Goal: Information Seeking & Learning: Learn about a topic

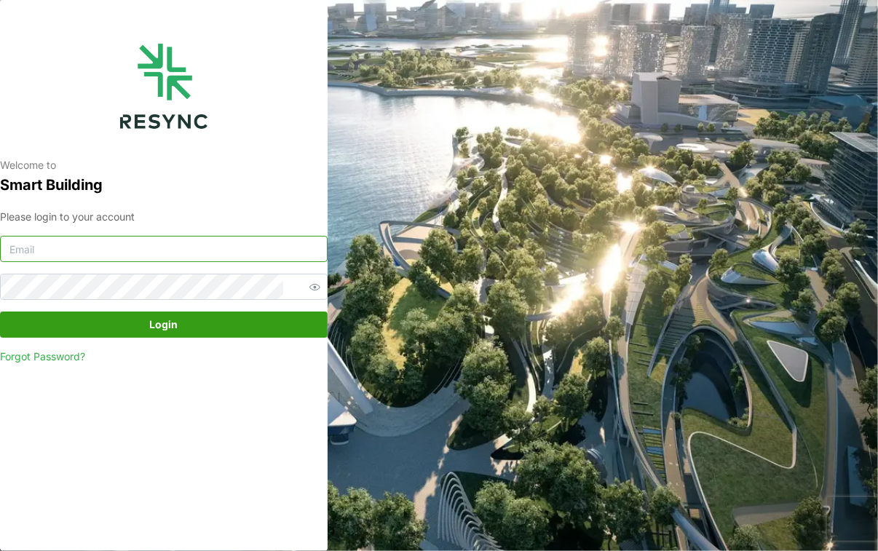
click at [208, 253] on input at bounding box center [164, 249] width 328 height 26
type input "[EMAIL_ADDRESS][DOMAIN_NAME]"
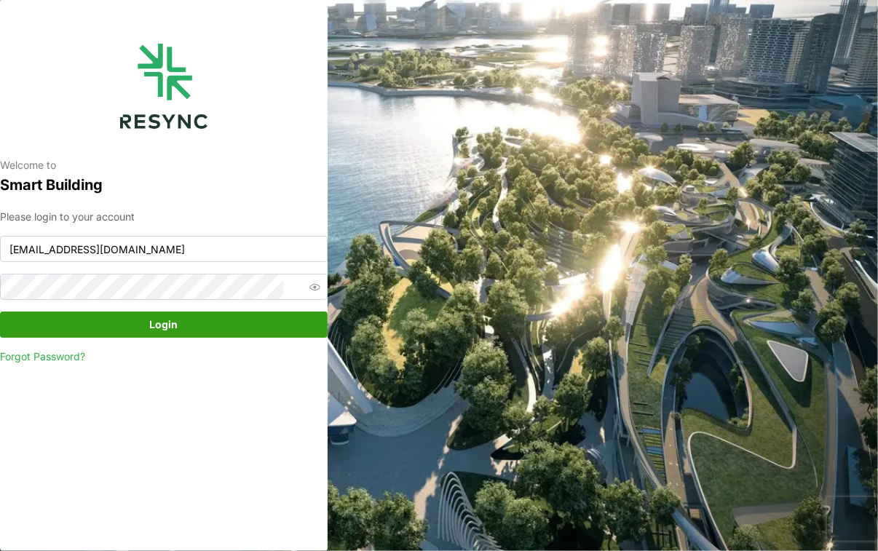
click at [293, 335] on button "Login" at bounding box center [164, 325] width 328 height 26
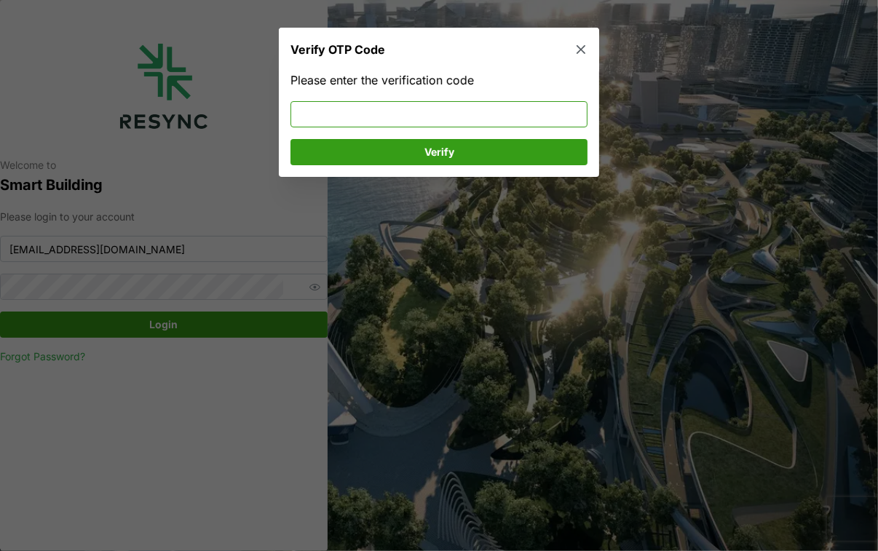
click at [499, 107] on input at bounding box center [438, 114] width 297 height 26
type input "919875"
click at [496, 157] on span "Verify" at bounding box center [438, 152] width 269 height 25
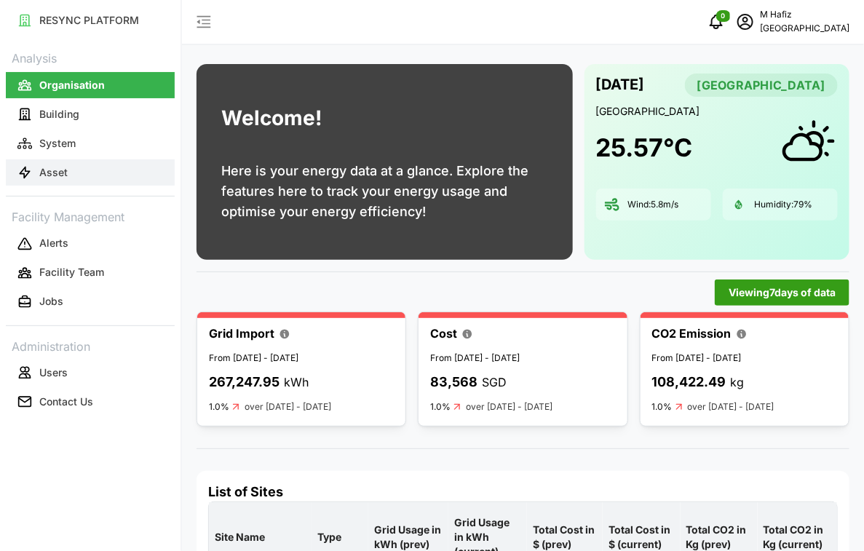
click at [66, 173] on p "Asset" at bounding box center [53, 172] width 28 height 15
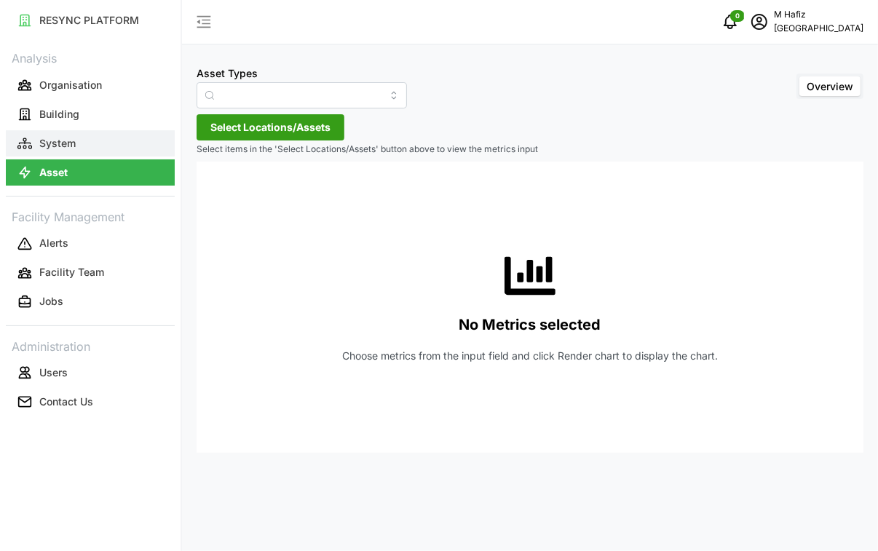
type input "Air Handling Unit"
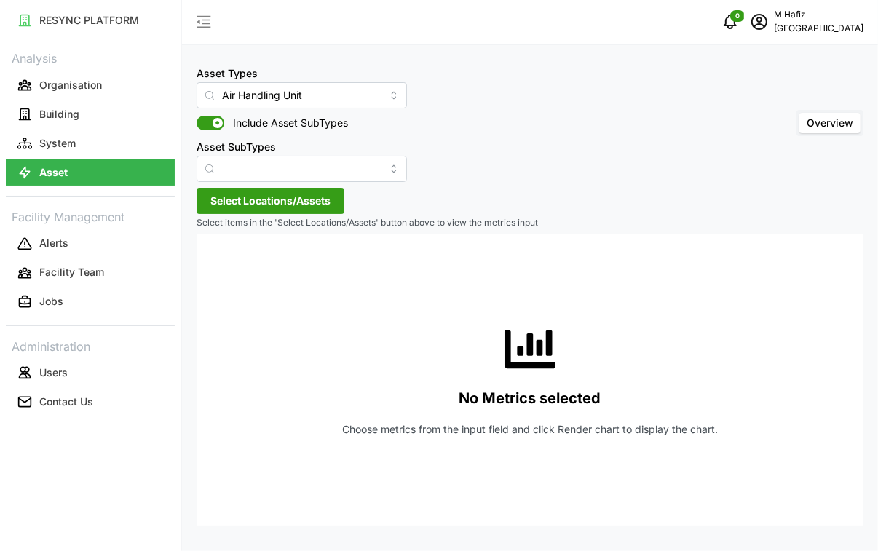
click at [298, 197] on span "Select Locations/Assets" at bounding box center [270, 201] width 120 height 25
click at [213, 257] on div "[GEOGRAPHIC_DATA]" at bounding box center [298, 266] width 177 height 21
click at [213, 261] on icon at bounding box center [216, 267] width 12 height 12
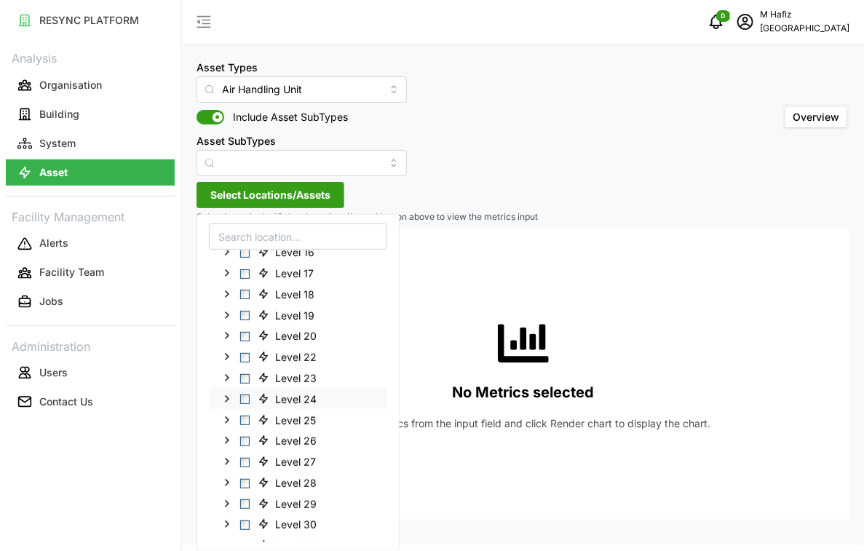
scroll to position [273, 0]
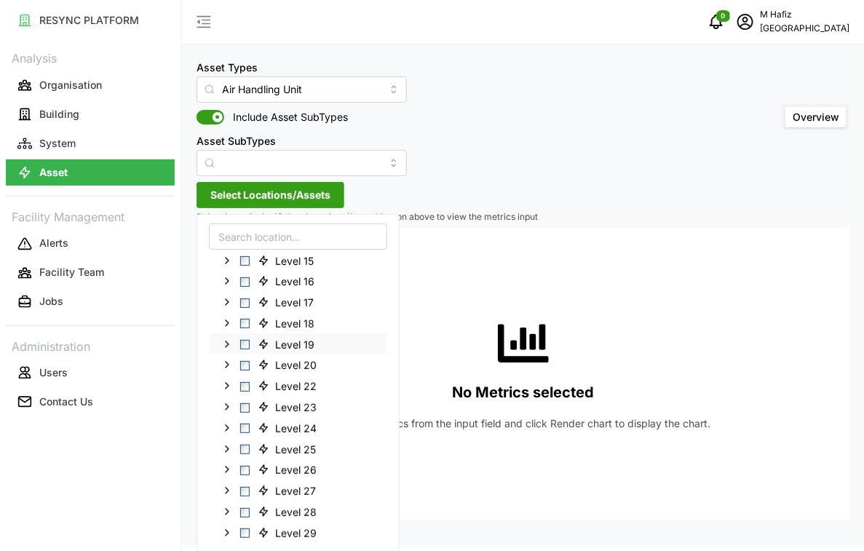
click at [224, 346] on icon at bounding box center [227, 344] width 12 height 12
click at [249, 340] on span "Select Level 19" at bounding box center [244, 344] width 9 height 9
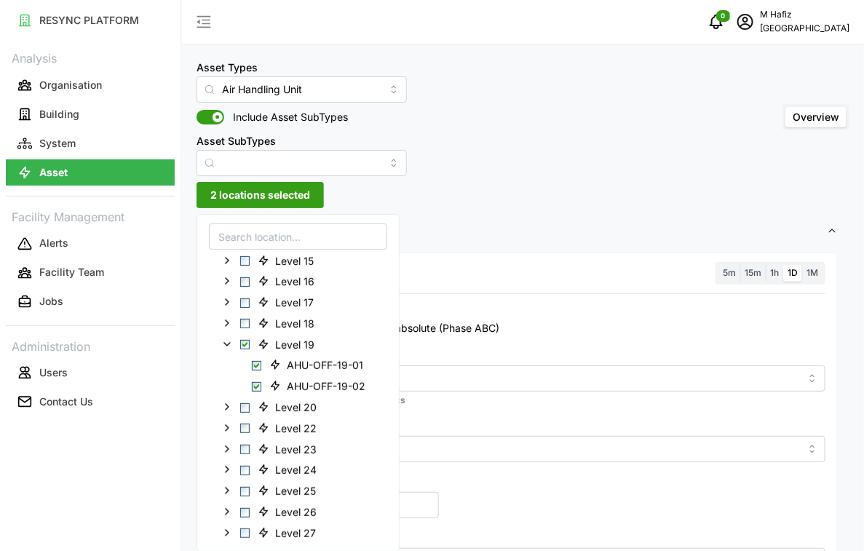
click at [507, 115] on div "Asset Types Air Handling Unit Include Asset SubTypes Asset SubTypes Overview" at bounding box center [523, 117] width 653 height 118
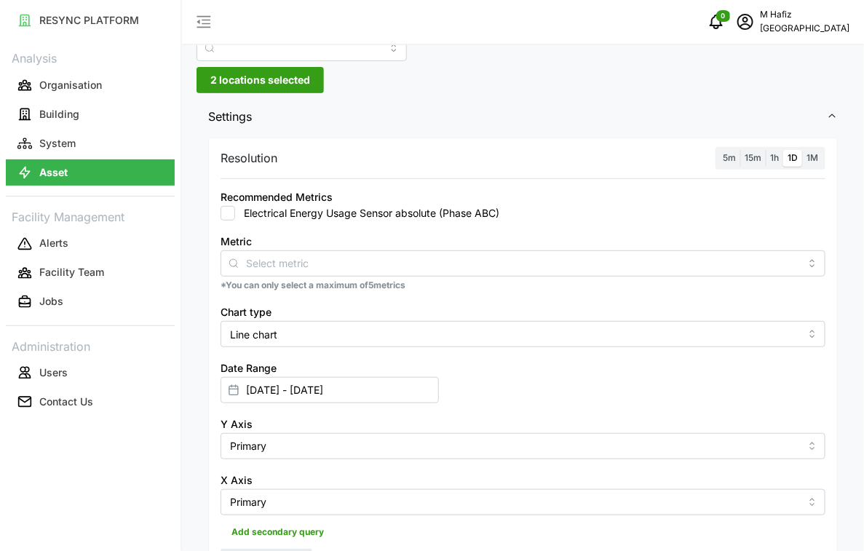
scroll to position [97, 0]
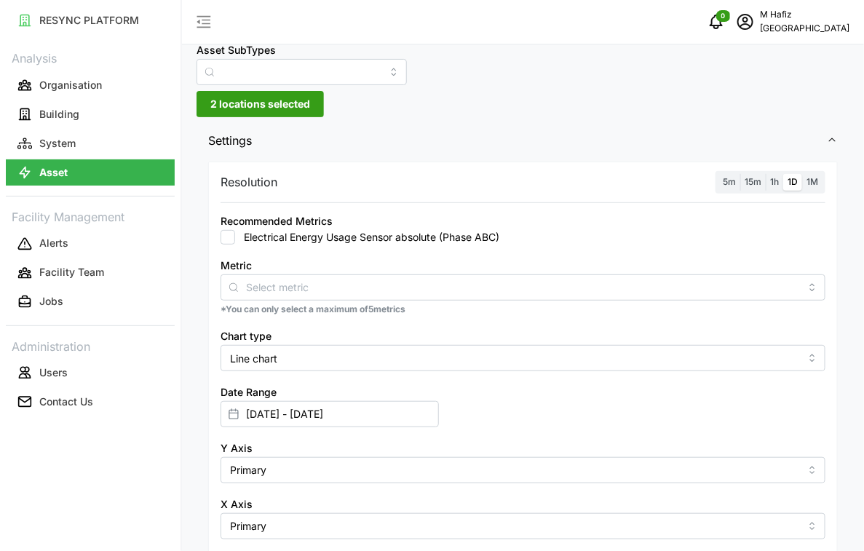
click at [726, 179] on span "5m" at bounding box center [729, 181] width 13 height 11
click at [718, 174] on input "5m" at bounding box center [718, 174] width 0 height 0
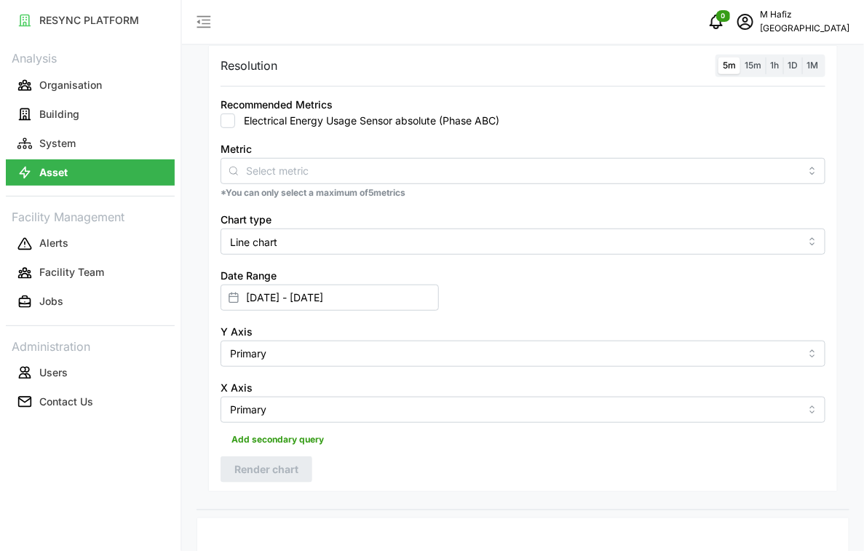
scroll to position [188, 0]
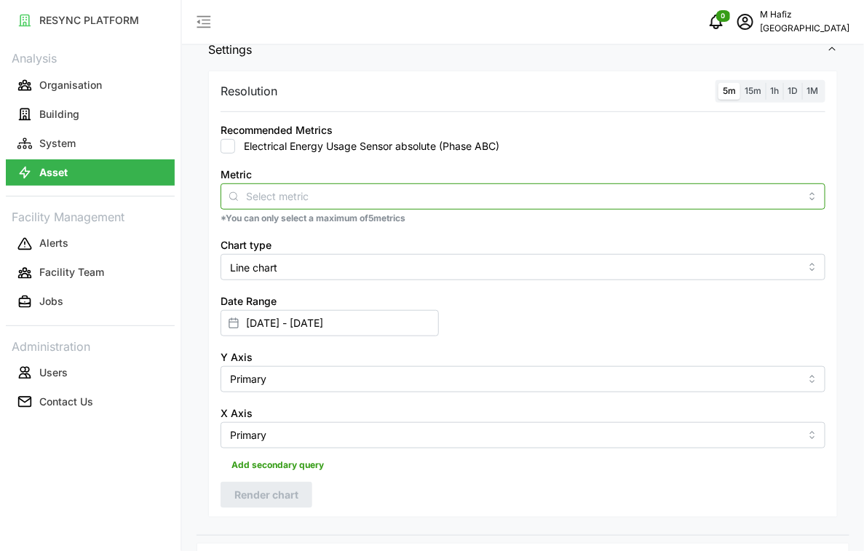
click at [315, 191] on input "Metric" at bounding box center [523, 196] width 554 height 16
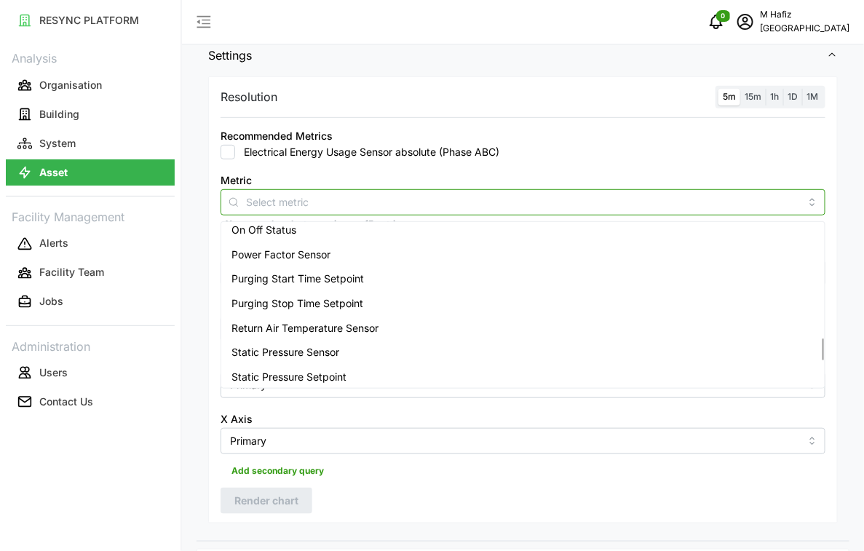
scroll to position [819, 0]
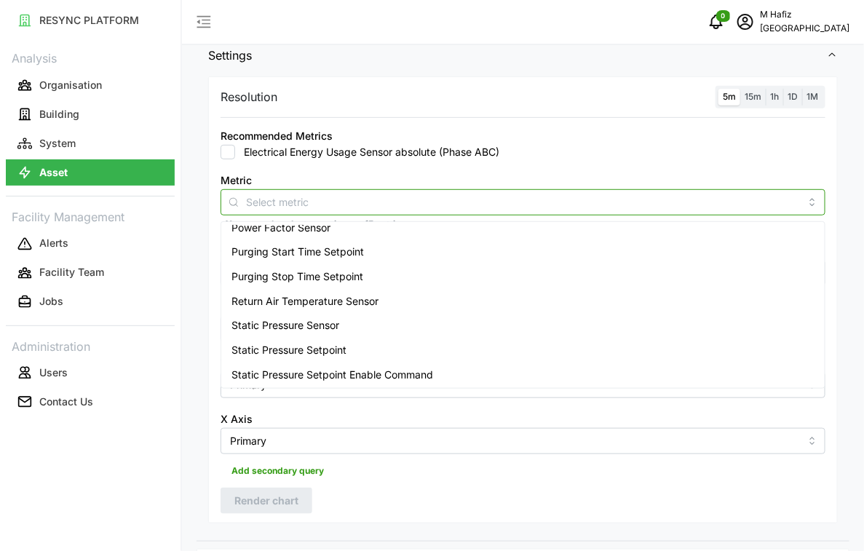
click at [416, 315] on div "Static Pressure Sensor" at bounding box center [523, 325] width 598 height 25
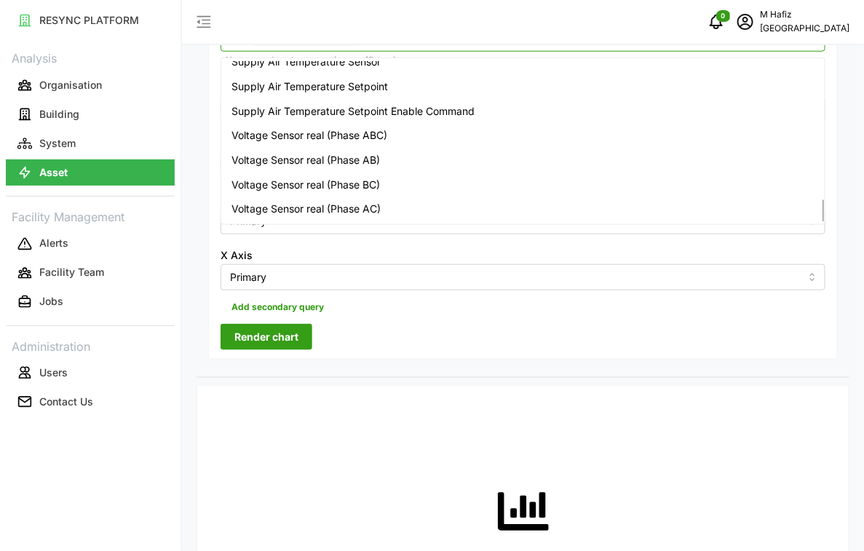
scroll to position [364, 0]
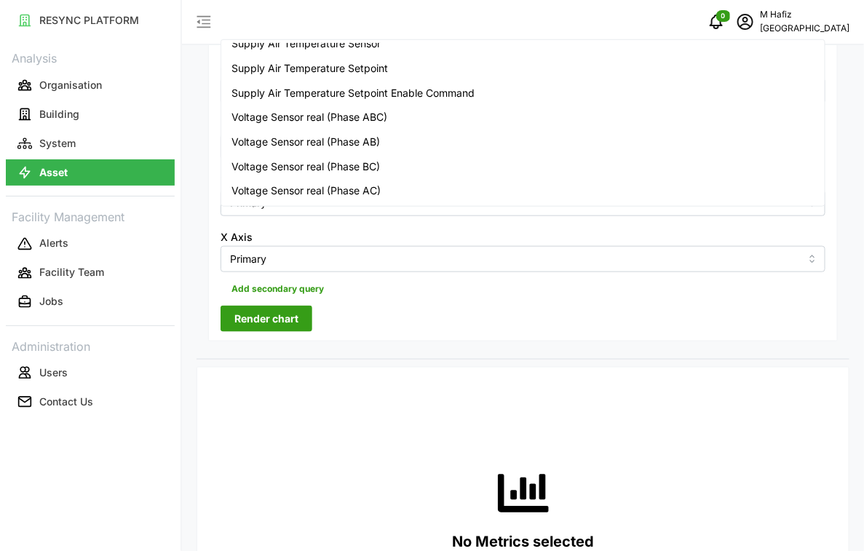
click at [417, 306] on div "Resolution 5m 15m 1h 1D 1M Recommended Metrics Electrical Energy Usage Sensor a…" at bounding box center [523, 117] width 630 height 446
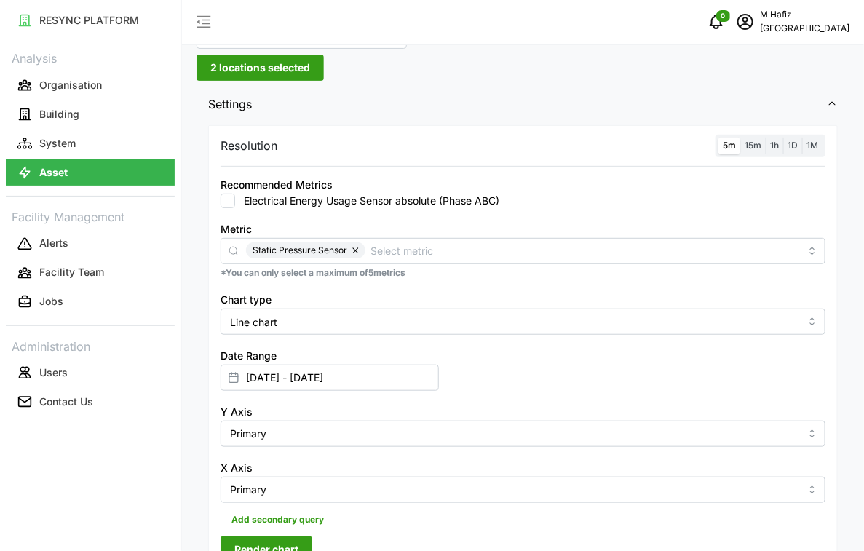
scroll to position [182, 0]
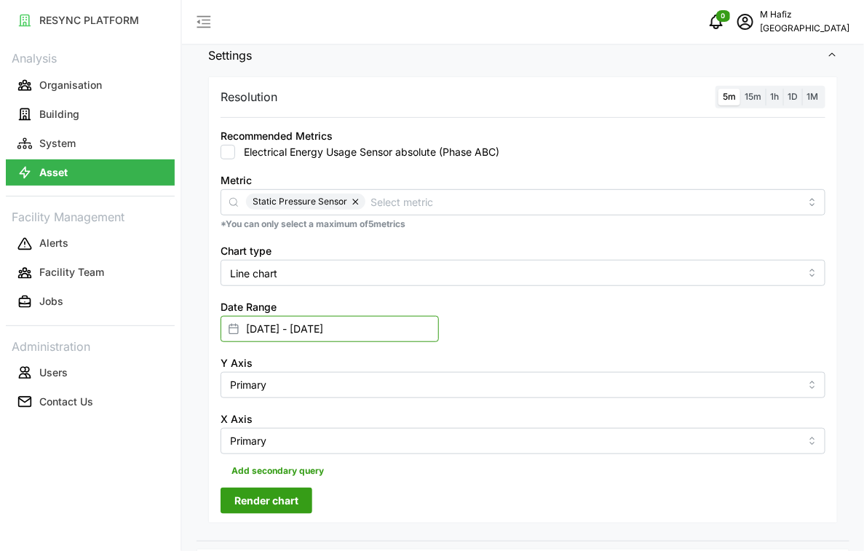
click at [297, 325] on input "[DATE] - [DATE]" at bounding box center [330, 329] width 218 height 26
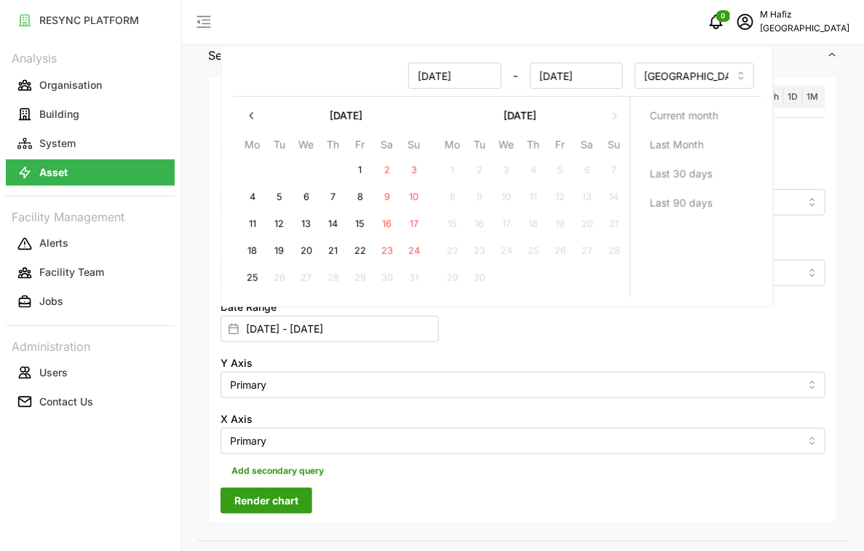
click at [255, 280] on button "25" at bounding box center [252, 279] width 26 height 26
type input "[DATE] - [DATE]"
type input "[DATE]"
click at [255, 280] on button "25" at bounding box center [252, 279] width 26 height 26
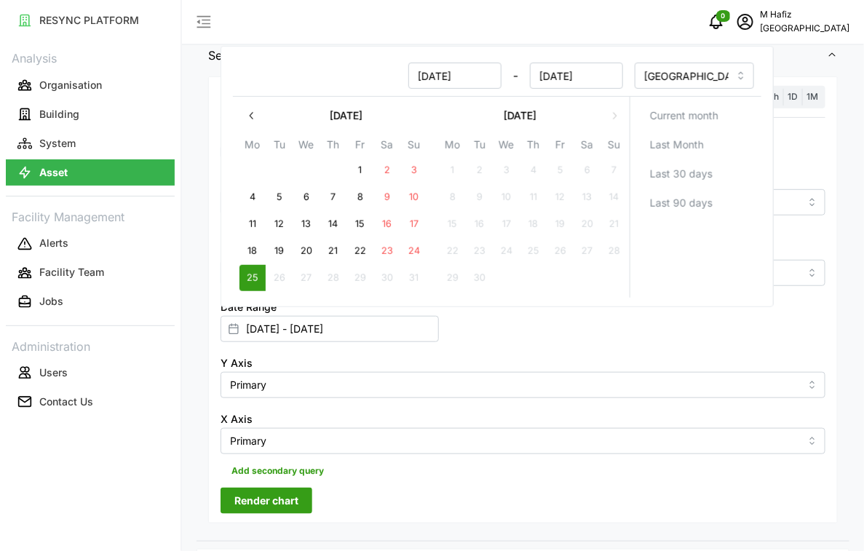
type input "[DATE] - [DATE]"
type input "[DATE]"
click at [507, 352] on div "Y Axis Primary" at bounding box center [523, 376] width 617 height 56
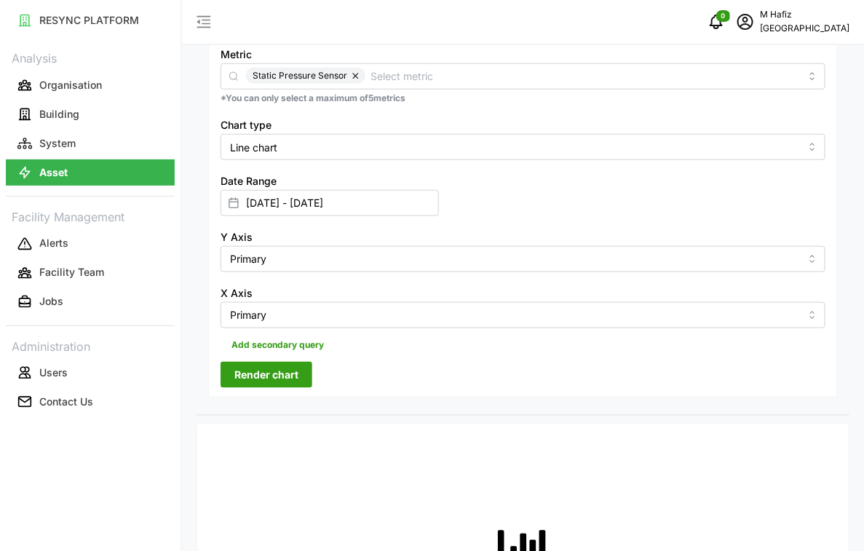
scroll to position [364, 0]
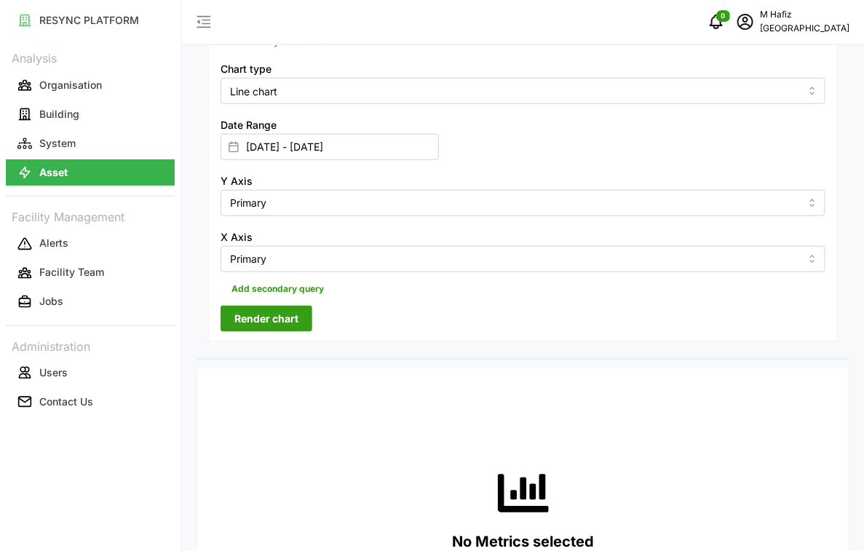
click at [270, 306] on button "Render chart" at bounding box center [267, 319] width 92 height 26
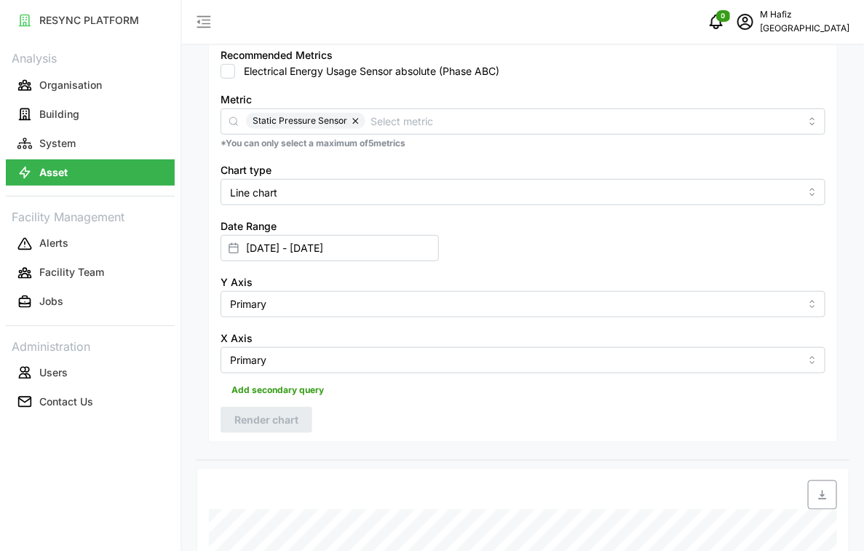
scroll to position [290, 0]
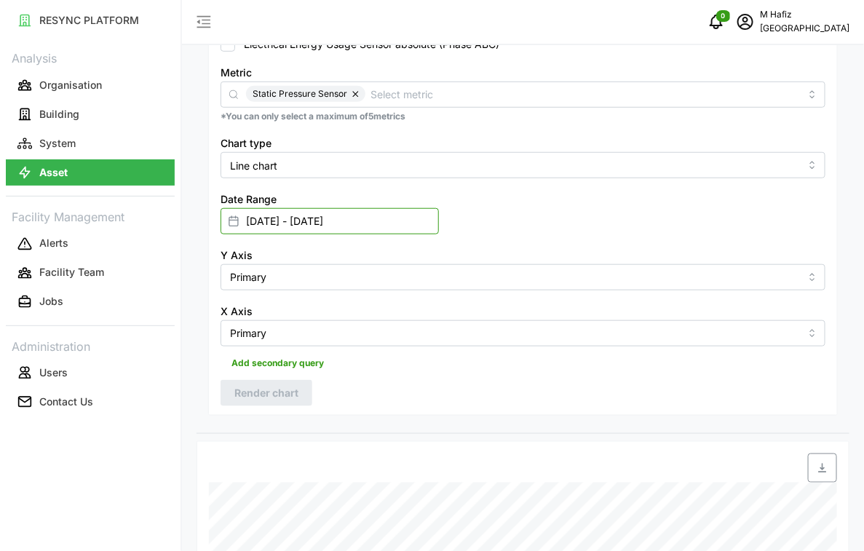
click at [315, 230] on input "[DATE] - [DATE]" at bounding box center [330, 221] width 218 height 26
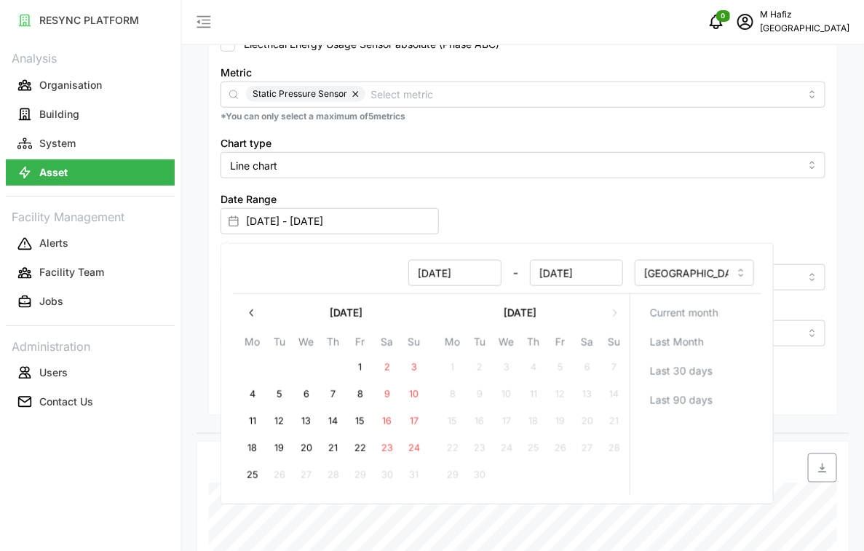
click at [717, 194] on div "Date Range [DATE] - [DATE]" at bounding box center [523, 212] width 617 height 56
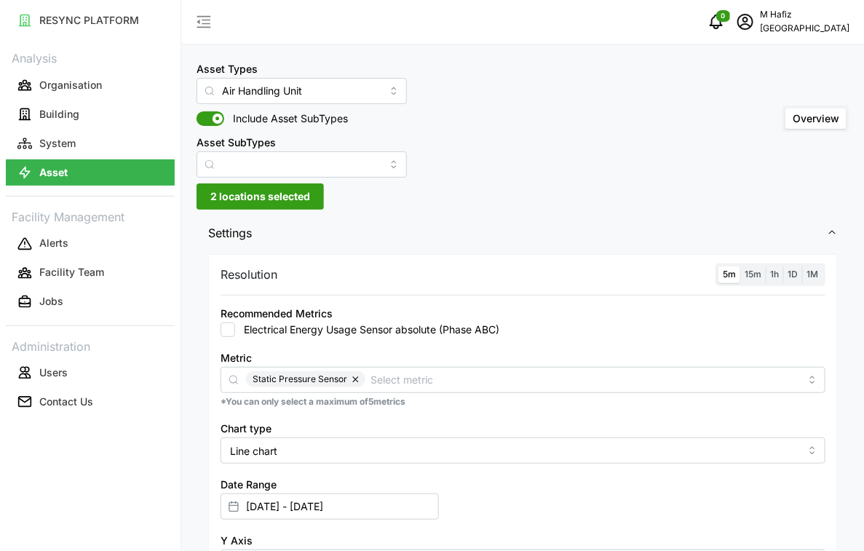
scroll to position [0, 0]
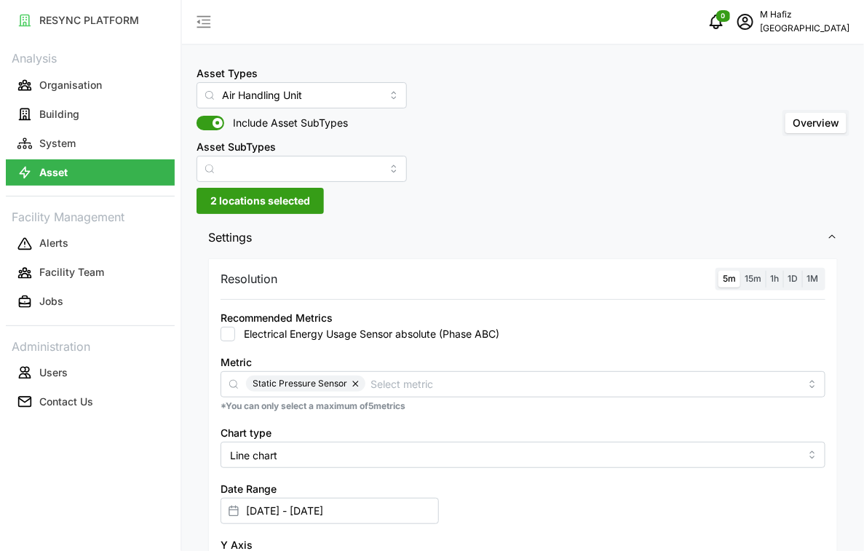
click at [756, 277] on span "15m" at bounding box center [753, 278] width 17 height 11
click at [740, 271] on input "15m" at bounding box center [740, 271] width 0 height 0
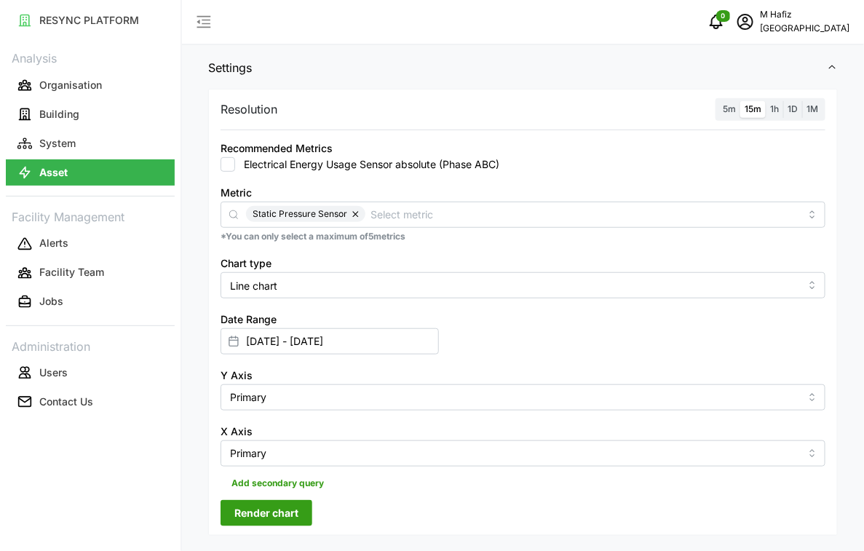
scroll to position [182, 0]
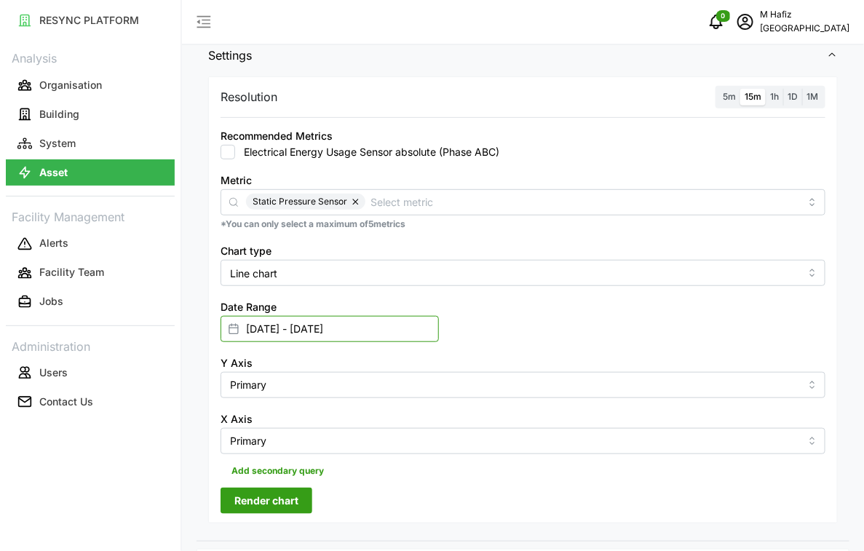
click at [268, 325] on input "[DATE] - [DATE]" at bounding box center [330, 329] width 218 height 26
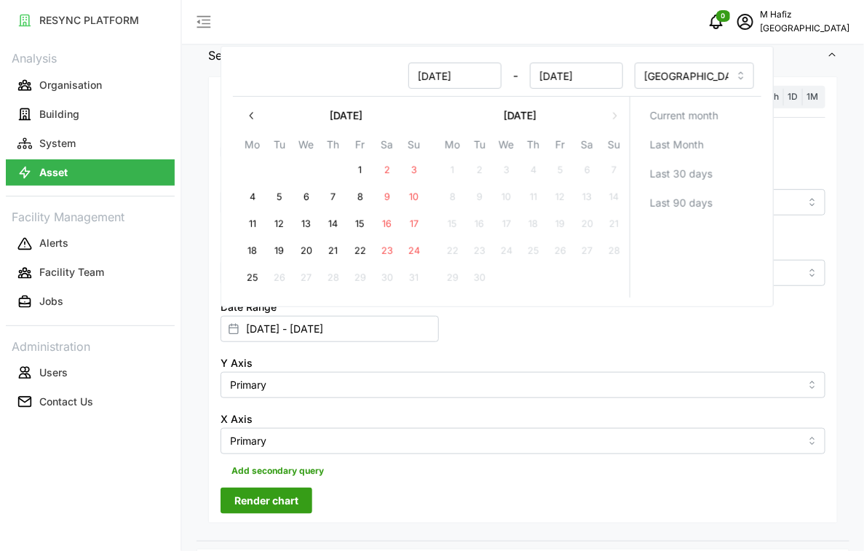
click at [362, 253] on button "22" at bounding box center [360, 252] width 26 height 26
type input "[DATE] - [DATE]"
type input "[DATE]"
click at [264, 278] on button "25" at bounding box center [252, 279] width 26 height 26
click at [248, 499] on span "Render chart" at bounding box center [266, 500] width 64 height 25
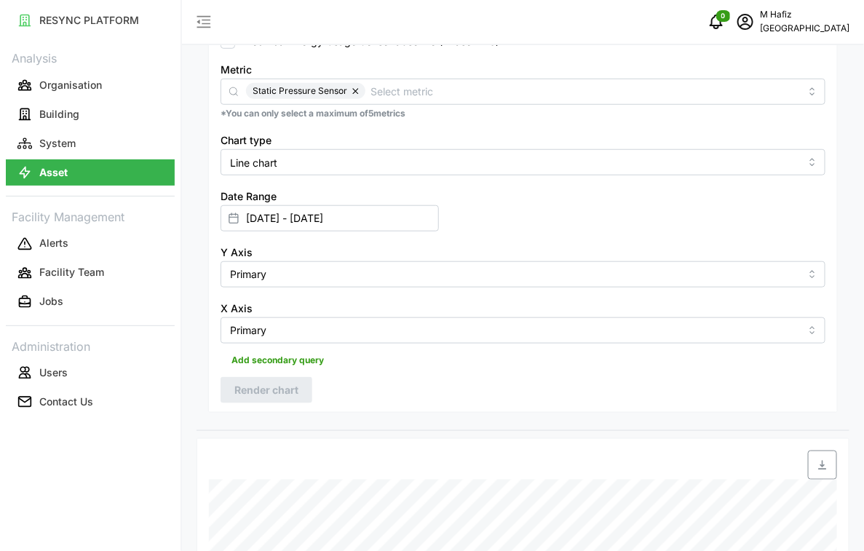
scroll to position [290, 0]
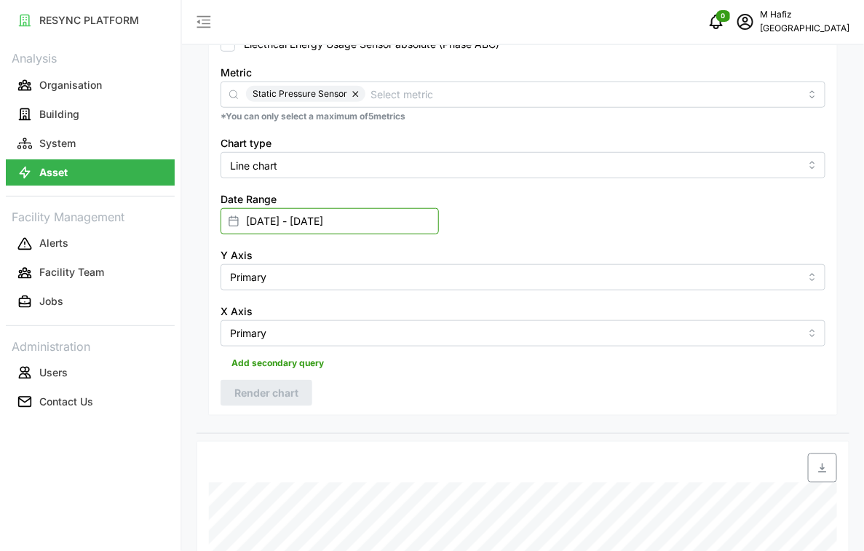
click at [397, 213] on input "[DATE] - [DATE]" at bounding box center [330, 221] width 218 height 26
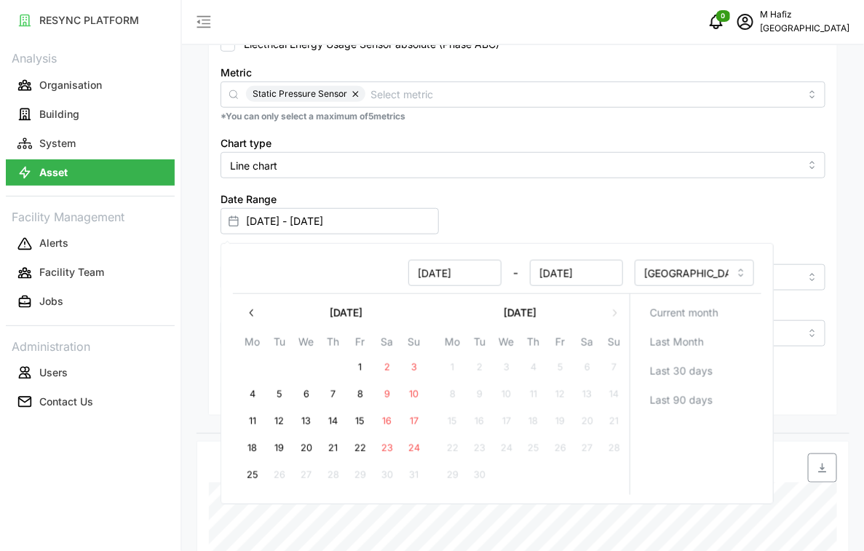
click at [366, 453] on button "22" at bounding box center [360, 448] width 26 height 26
click at [255, 483] on button "25" at bounding box center [252, 475] width 26 height 26
click at [182, 333] on div "Asset Types Air Handling Unit Include Asset SubTypes Asset SubTypes Overview 2 …" at bounding box center [523, 312] width 682 height 1205
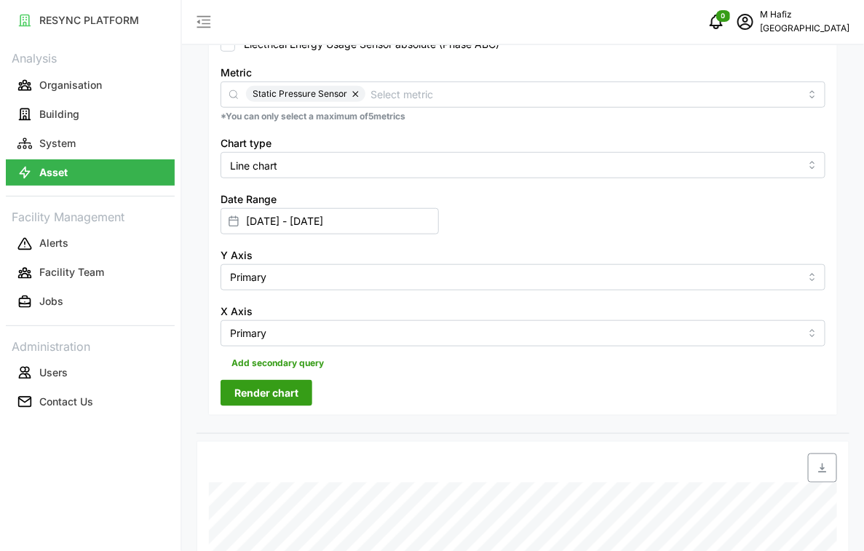
click at [249, 393] on span "Render chart" at bounding box center [266, 393] width 64 height 25
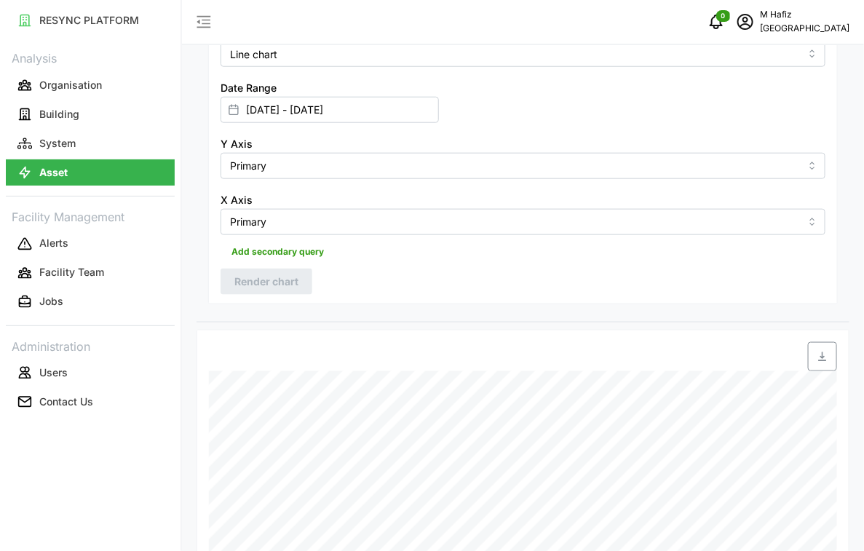
scroll to position [654, 0]
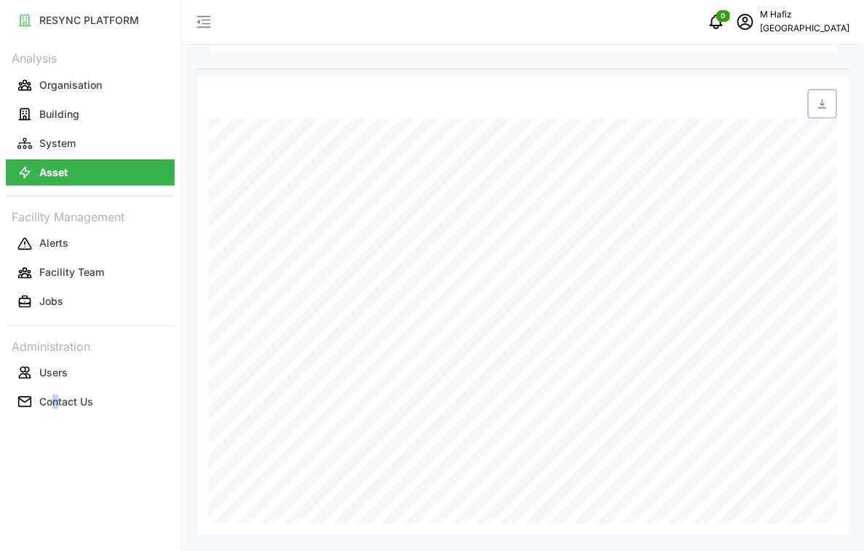
click at [55, 496] on div "RESYNC PLATFORM Analysis Organisation Building System Asset Facility Management…" at bounding box center [90, 275] width 181 height 551
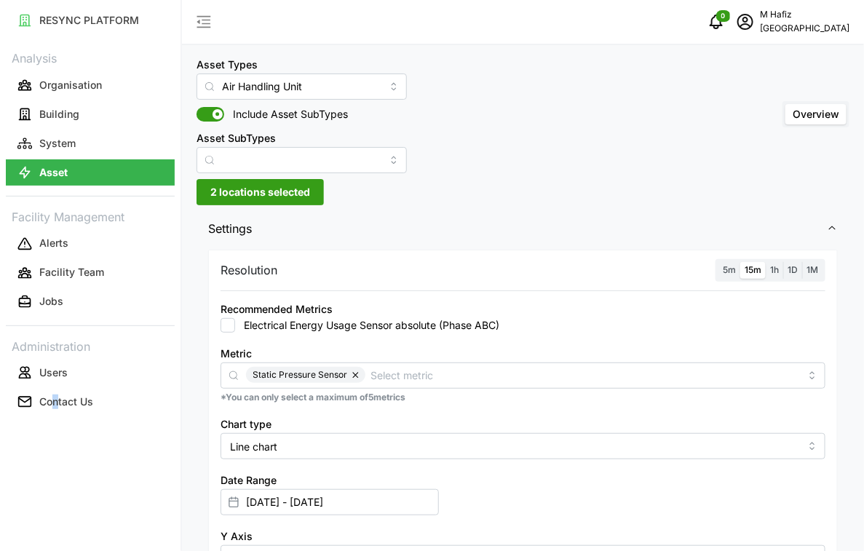
scroll to position [0, 0]
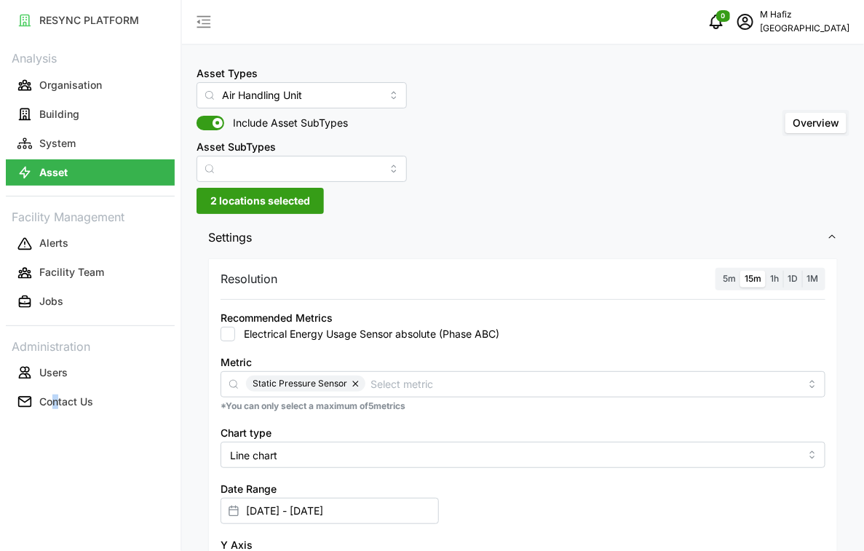
click at [726, 285] on label "5m" at bounding box center [729, 279] width 22 height 17
click at [718, 271] on input "5m" at bounding box center [718, 271] width 0 height 0
click at [748, 285] on label "15m" at bounding box center [752, 279] width 25 height 17
click at [740, 271] on input "15m" at bounding box center [740, 271] width 0 height 0
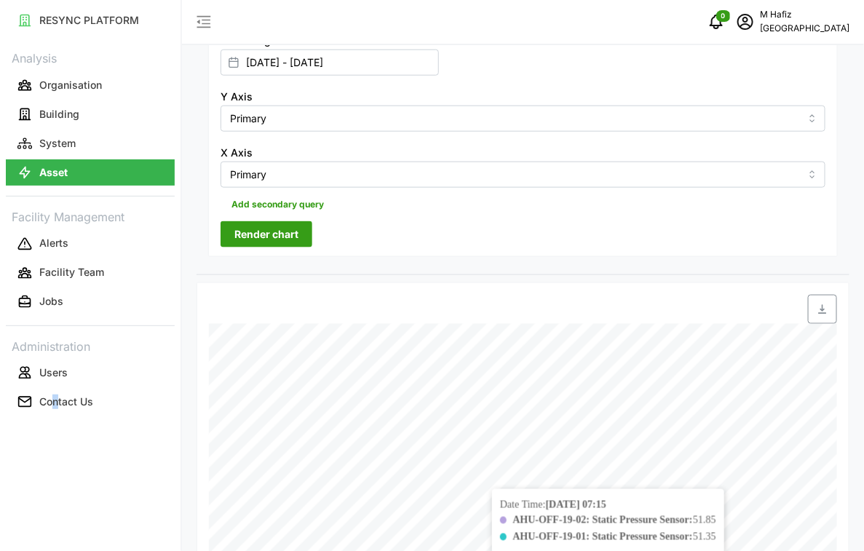
scroll to position [290, 0]
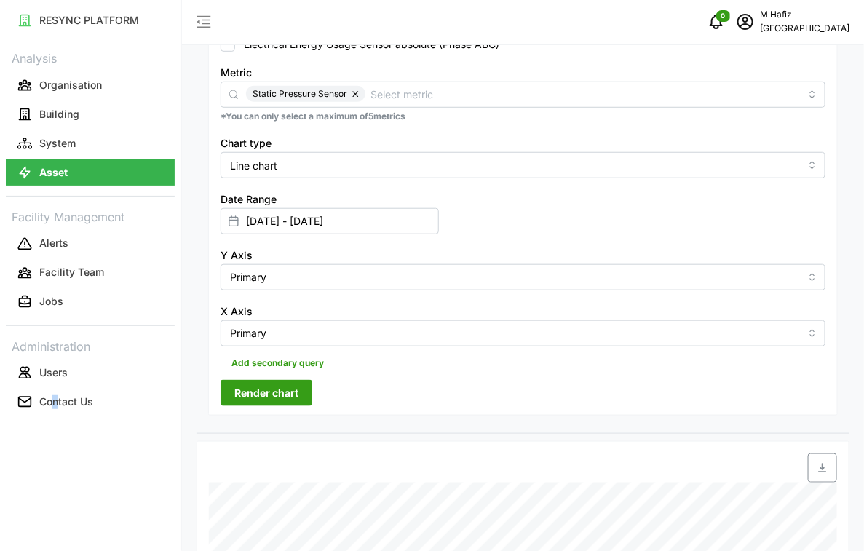
click at [301, 383] on button "Render chart" at bounding box center [267, 393] width 92 height 26
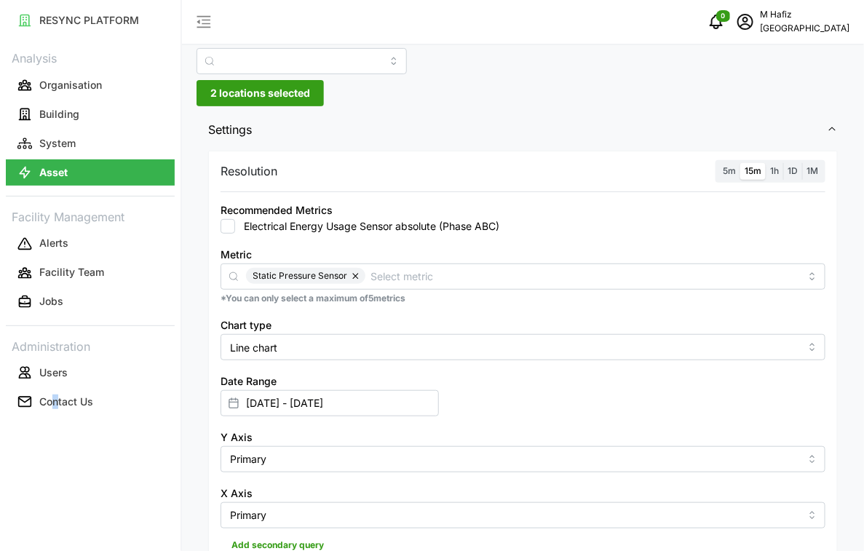
scroll to position [199, 0]
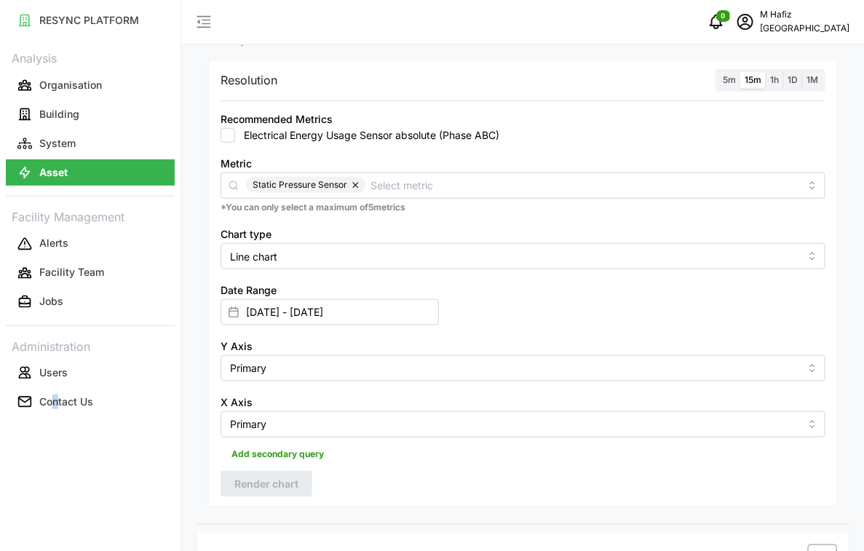
click at [729, 80] on span "5m" at bounding box center [729, 79] width 13 height 11
click at [718, 72] on input "5m" at bounding box center [718, 72] width 0 height 0
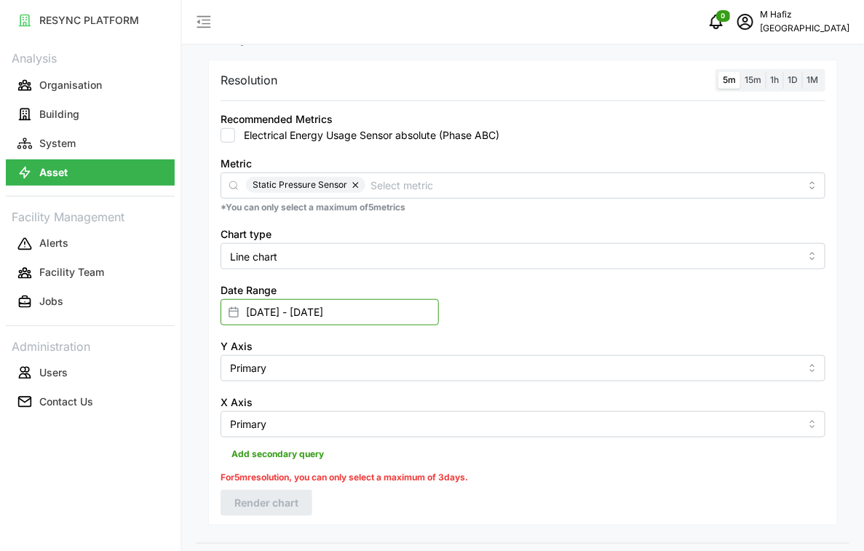
click at [310, 317] on input "[DATE] - [DATE]" at bounding box center [330, 312] width 218 height 26
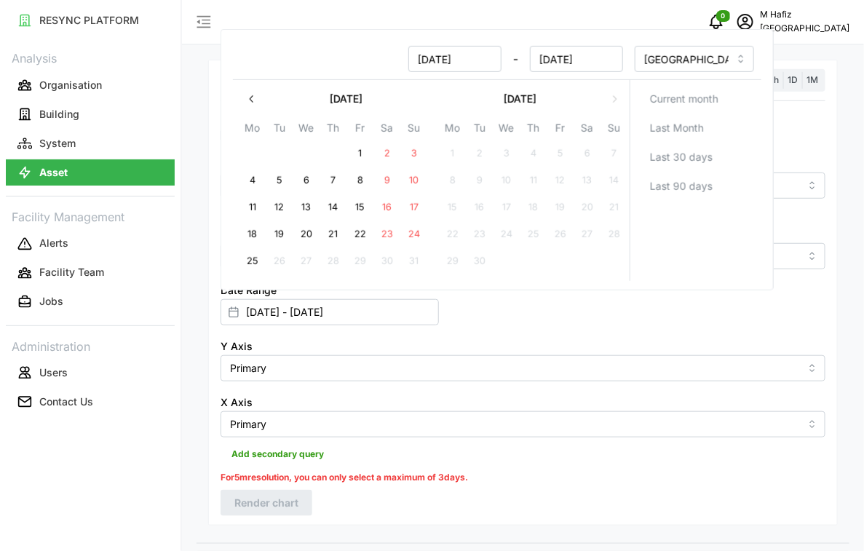
click at [246, 262] on button "25" at bounding box center [252, 262] width 26 height 26
type input "[DATE] - [DATE]"
type input "[DATE]"
click at [552, 315] on div "Date Range [DATE] - [DATE]" at bounding box center [523, 303] width 617 height 56
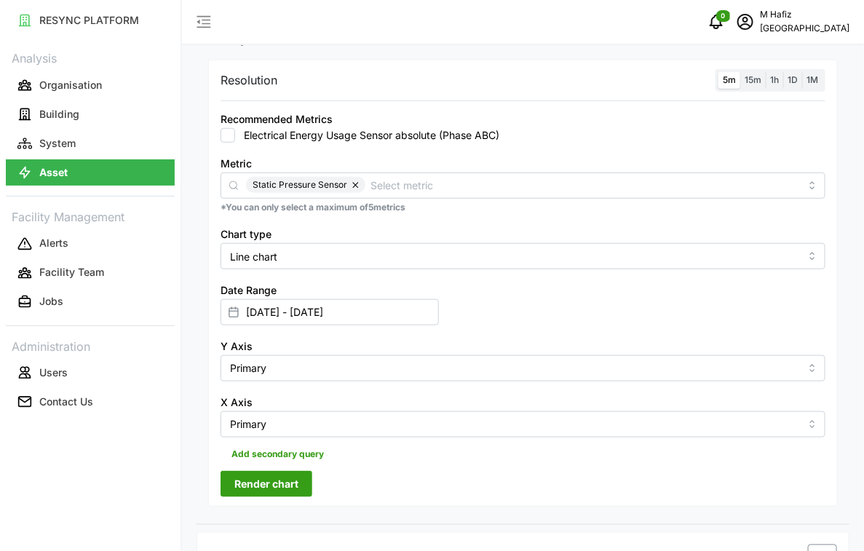
click at [750, 82] on span "15m" at bounding box center [753, 79] width 17 height 11
click at [740, 72] on input "15m" at bounding box center [740, 72] width 0 height 0
click at [734, 81] on span "5m" at bounding box center [729, 79] width 13 height 11
click at [718, 72] on input "5m" at bounding box center [718, 72] width 0 height 0
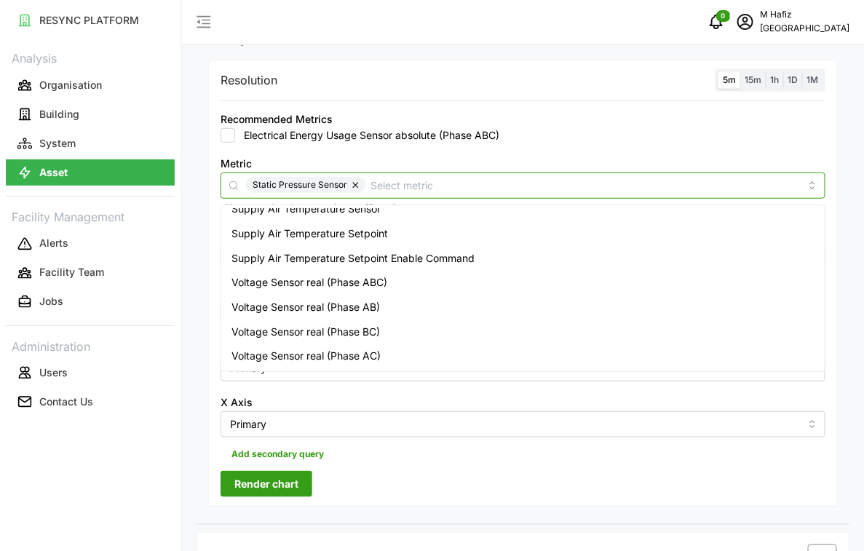
click at [430, 173] on div "Static Pressure Sensor" at bounding box center [523, 186] width 605 height 26
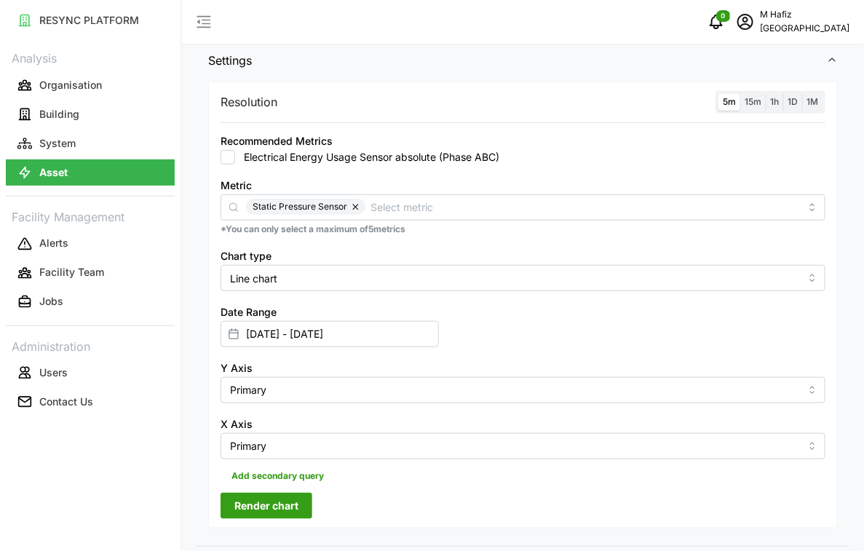
scroll to position [182, 0]
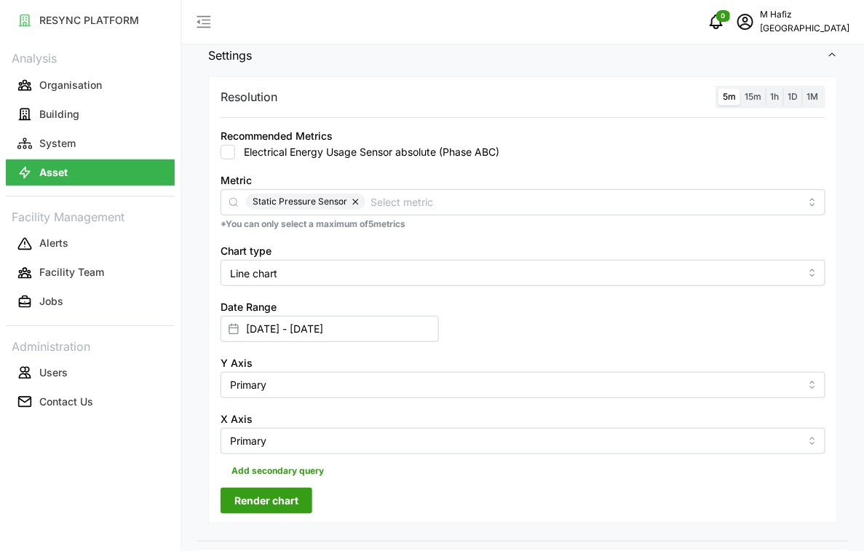
click at [357, 201] on button "button" at bounding box center [356, 202] width 17 height 16
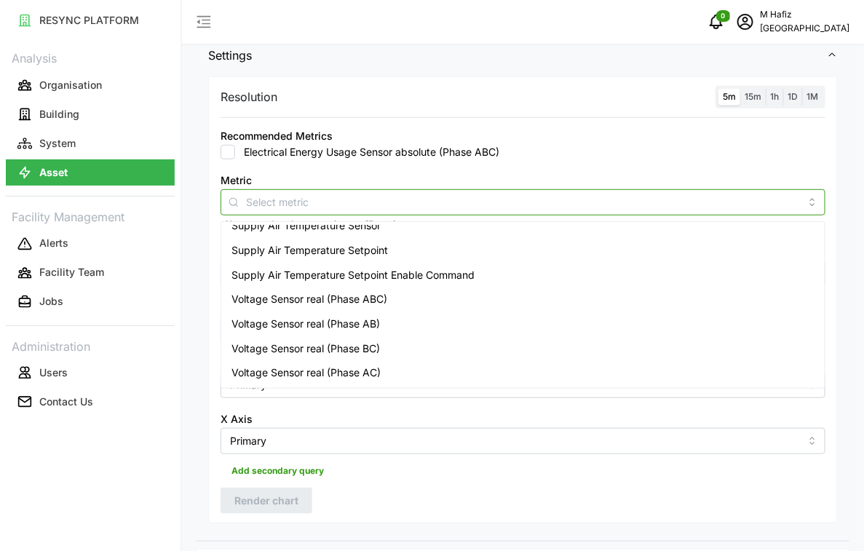
click at [362, 201] on input "Metric" at bounding box center [523, 202] width 554 height 16
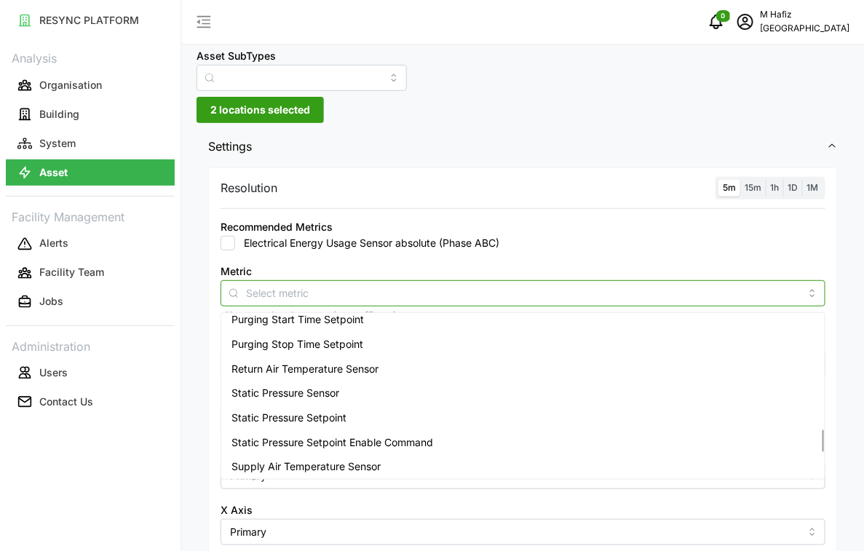
scroll to position [810, 0]
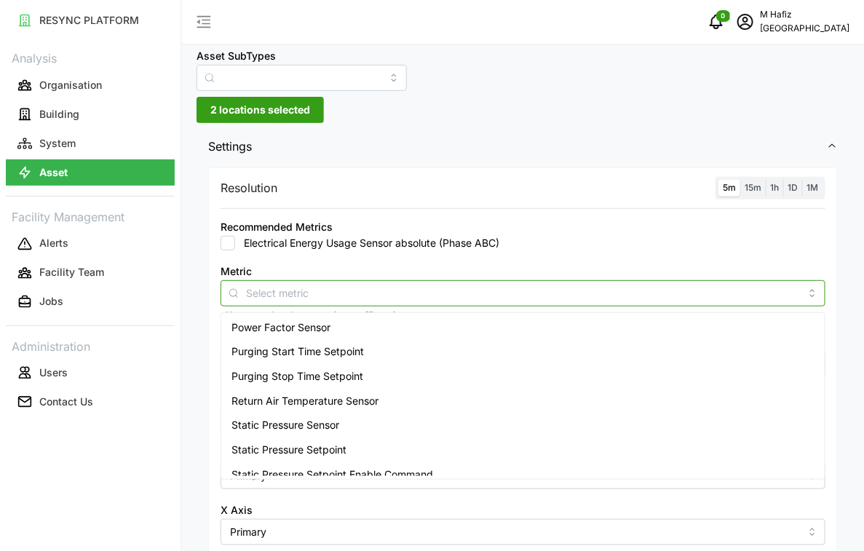
click at [288, 453] on span "Static Pressure Setpoint" at bounding box center [288, 450] width 115 height 16
click at [317, 424] on span "Static Pressure Sensor" at bounding box center [285, 425] width 108 height 16
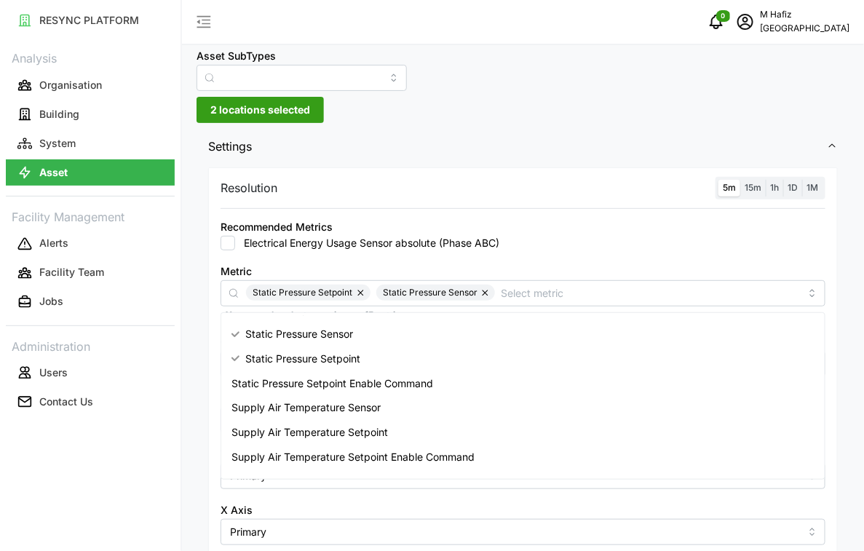
click at [571, 256] on div "Metric Static Pressure Setpoint Static Pressure Sensor *You can only select a m…" at bounding box center [523, 291] width 617 height 71
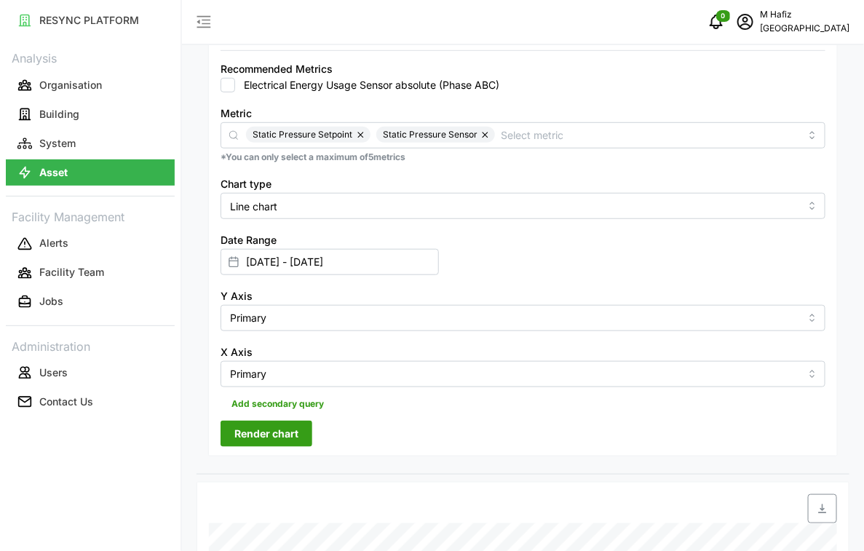
scroll to position [455, 0]
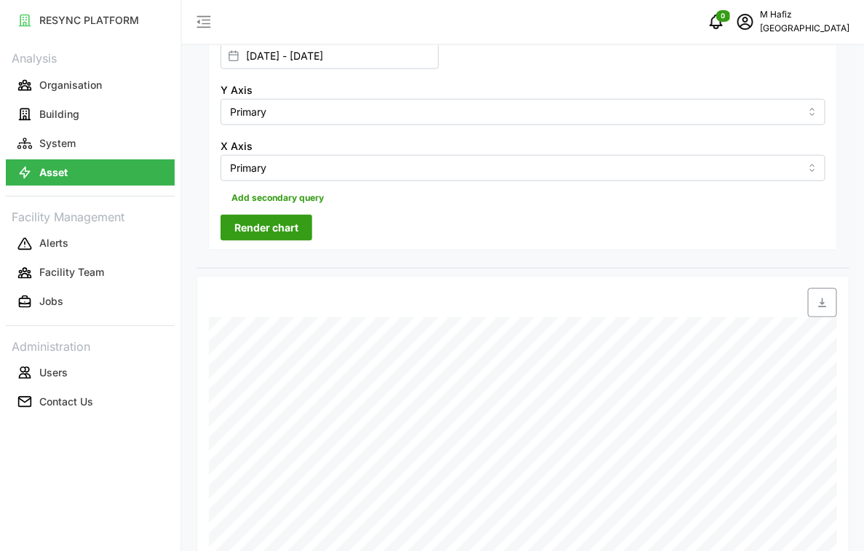
click at [301, 226] on button "Render chart" at bounding box center [267, 228] width 92 height 26
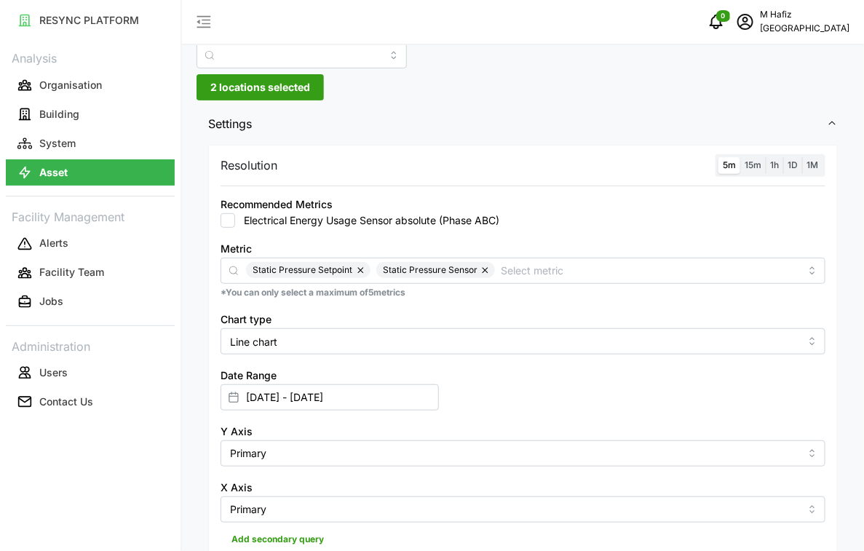
scroll to position [108, 0]
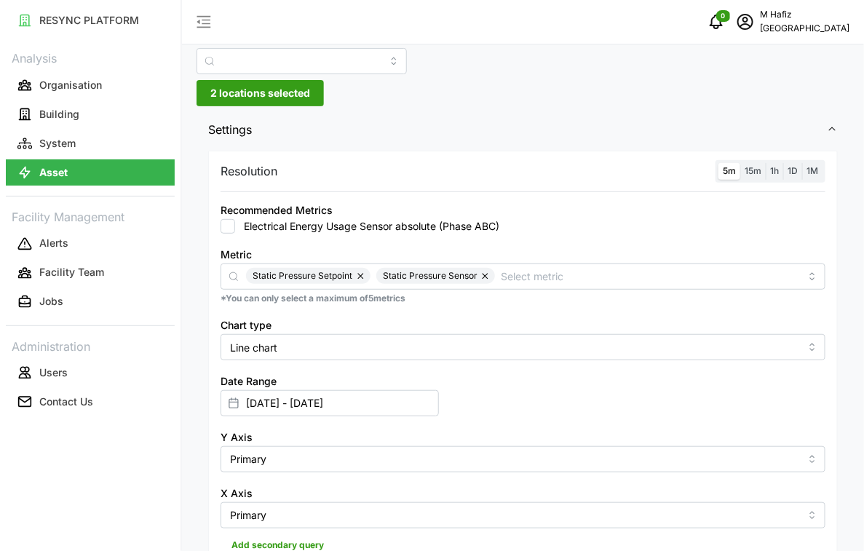
click at [752, 172] on span "15m" at bounding box center [753, 170] width 17 height 11
click at [740, 163] on input "15m" at bounding box center [740, 163] width 0 height 0
click at [282, 405] on input "[DATE] - [DATE]" at bounding box center [330, 403] width 218 height 26
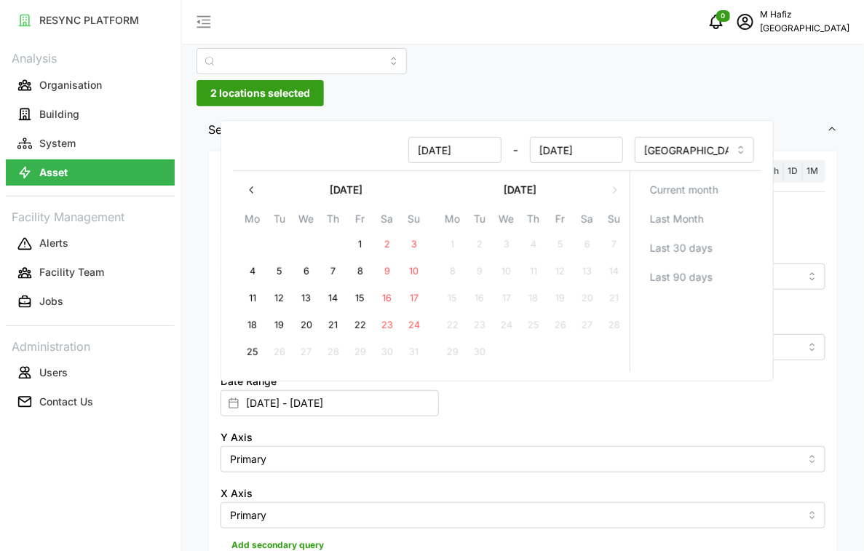
click at [360, 317] on button "22" at bounding box center [360, 326] width 26 height 26
type input "[DATE] - [DATE]"
type input "[DATE]"
click at [255, 354] on button "25" at bounding box center [252, 353] width 26 height 26
click at [536, 424] on div "Y Axis Primary" at bounding box center [523, 450] width 617 height 56
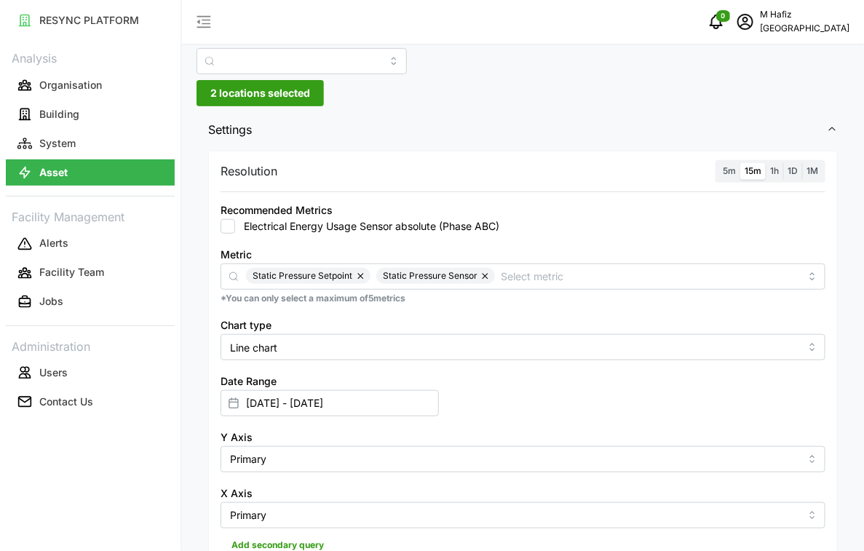
click at [277, 88] on span "2 locations selected" at bounding box center [260, 93] width 100 height 25
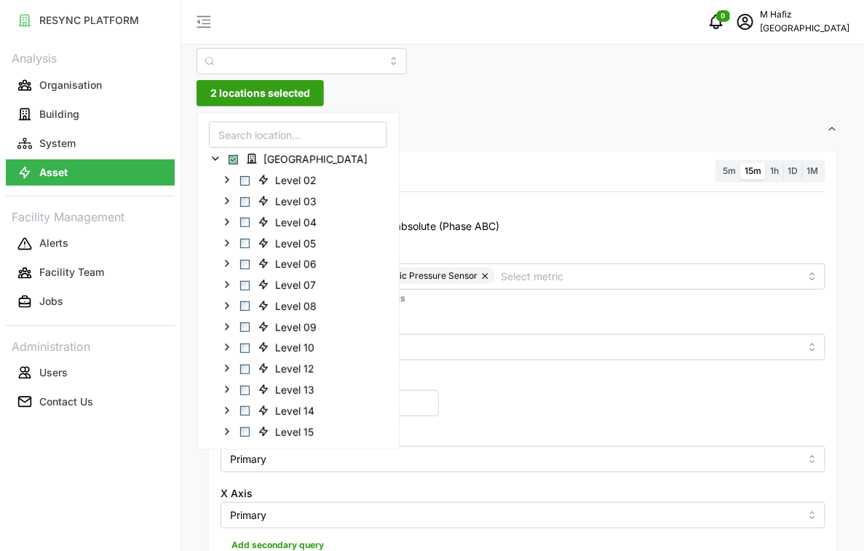
click at [277, 88] on span "2 locations selected" at bounding box center [260, 93] width 100 height 25
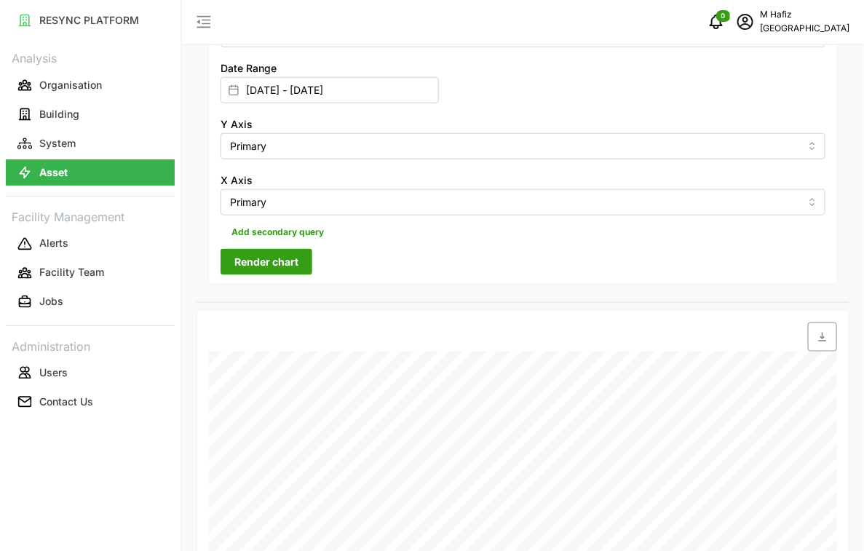
scroll to position [563, 0]
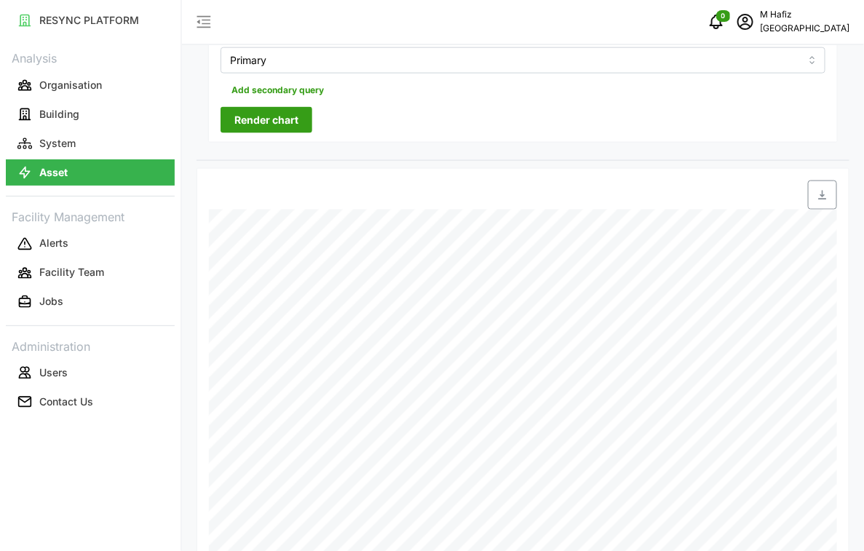
click at [251, 111] on span "Render chart" at bounding box center [266, 120] width 64 height 25
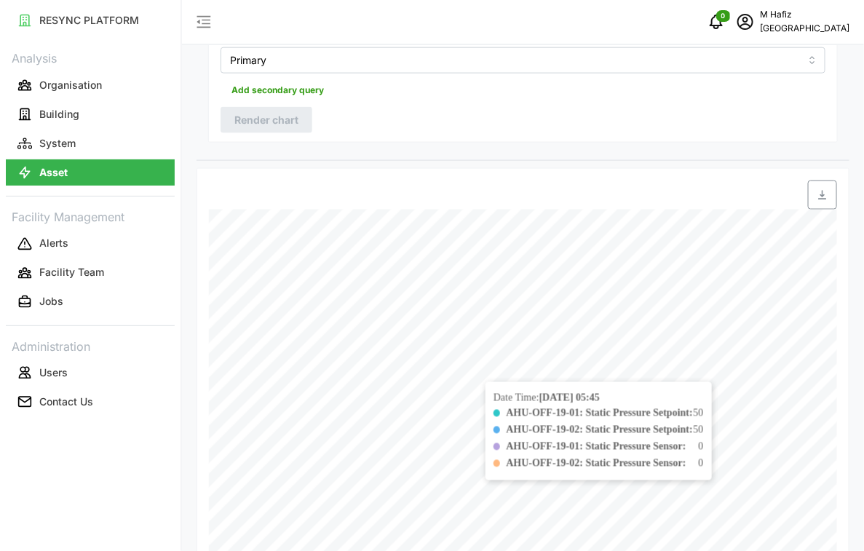
scroll to position [654, 0]
